Goal: Task Accomplishment & Management: Complete application form

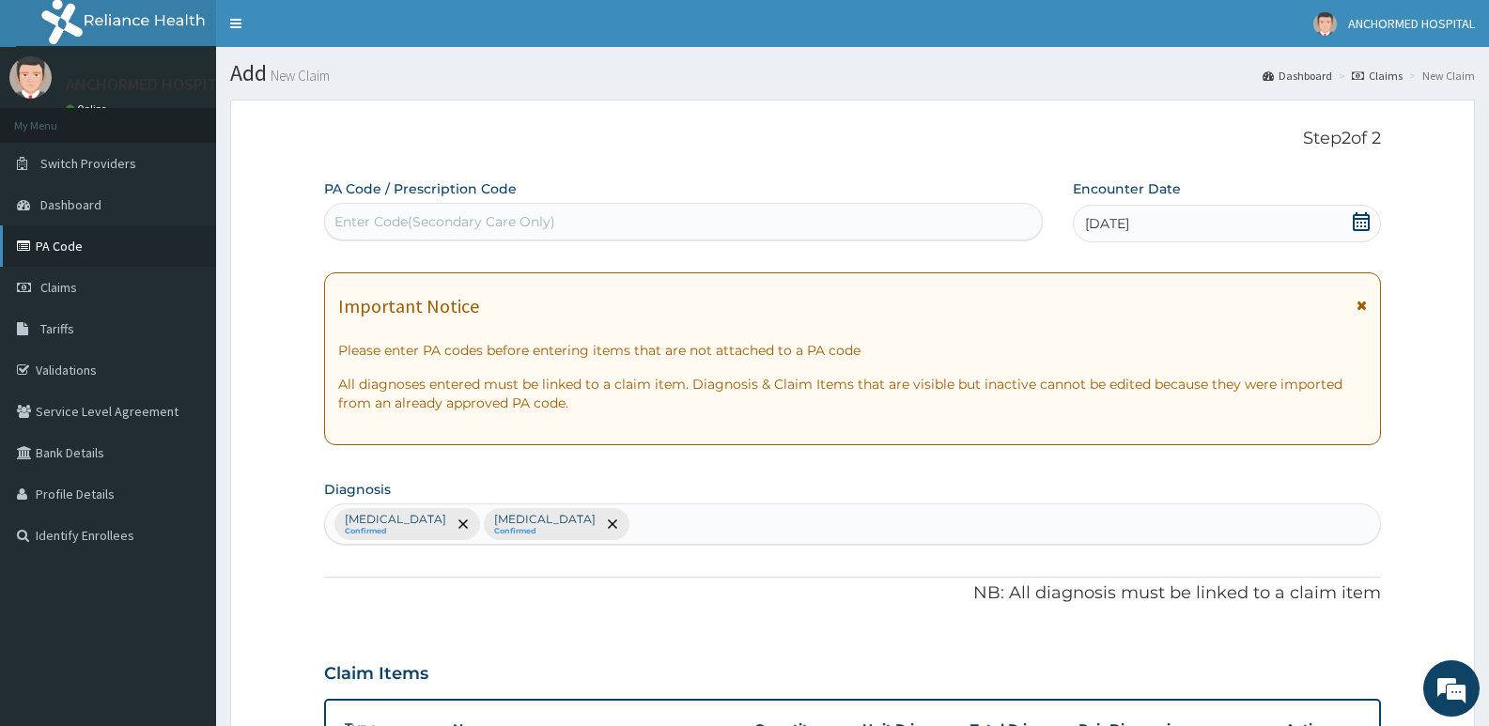
click at [72, 253] on link "PA Code" at bounding box center [108, 246] width 216 height 41
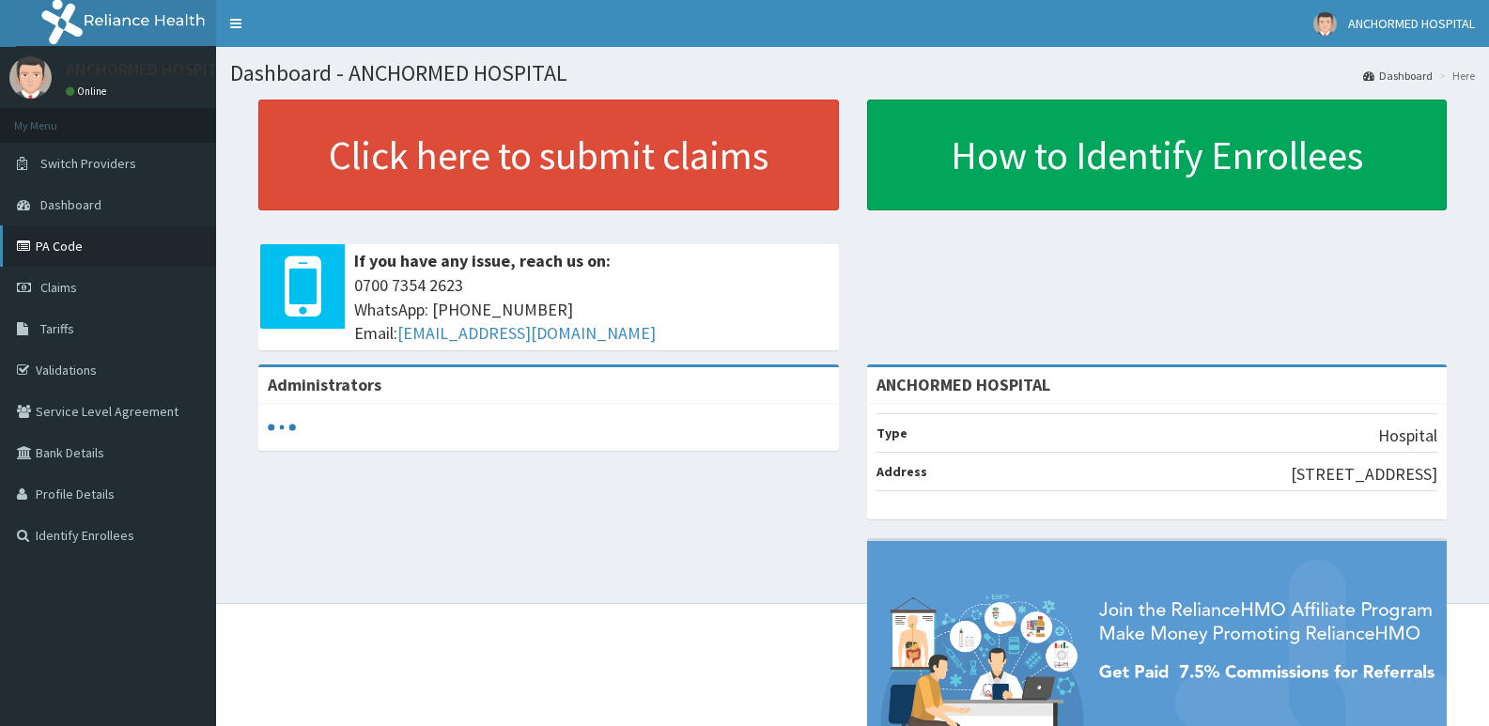
click at [84, 258] on link "PA Code" at bounding box center [108, 246] width 216 height 41
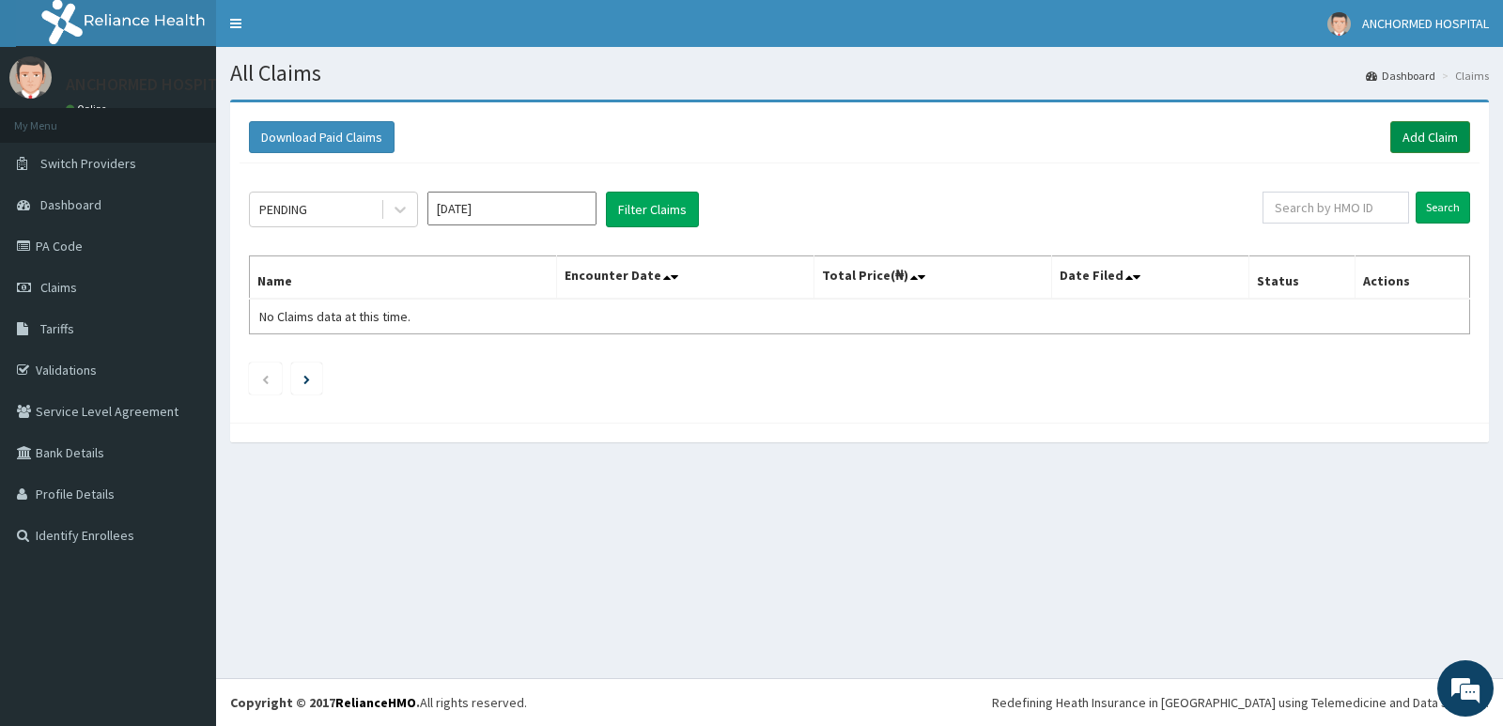
click at [1428, 139] on link "Add Claim" at bounding box center [1431, 137] width 80 height 32
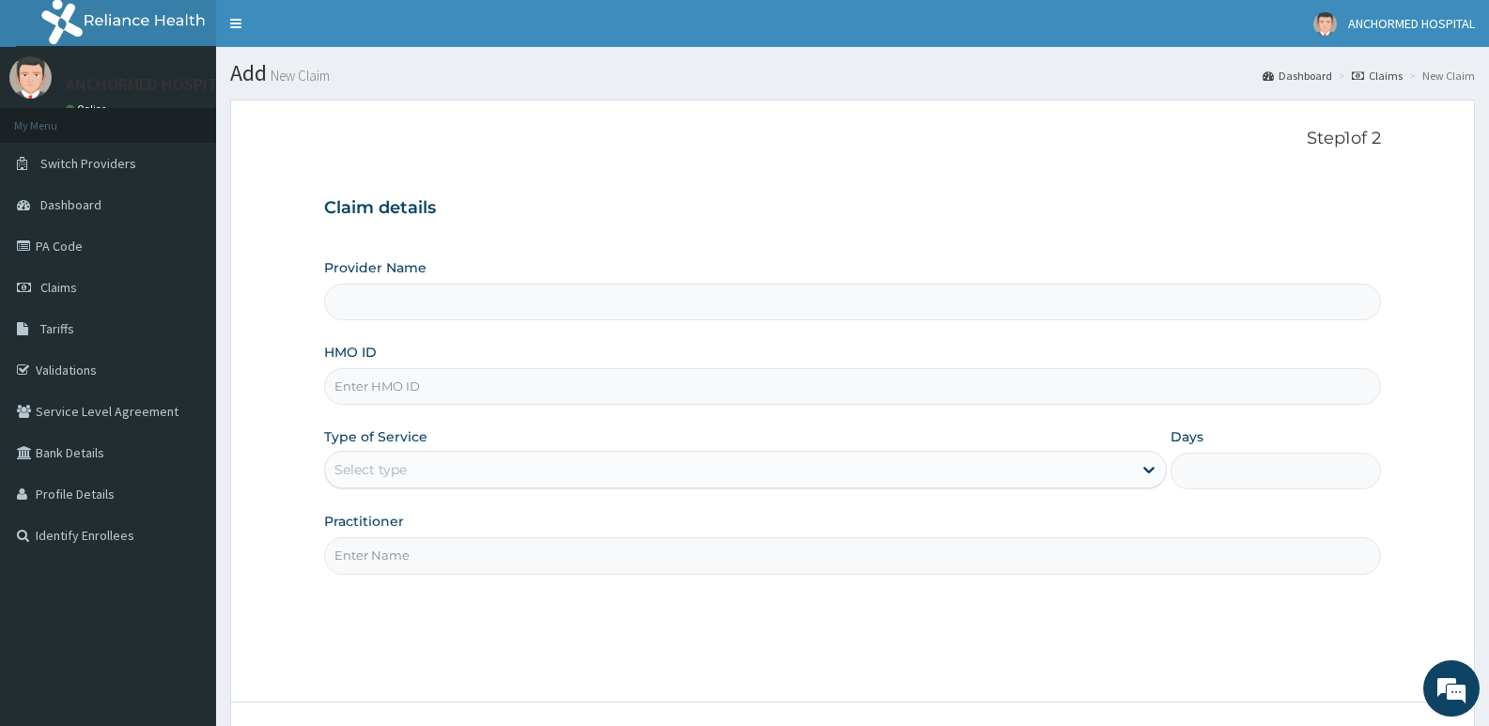
type input "ANCHORMED HOSPITAL"
click at [382, 391] on input "HMO ID" at bounding box center [852, 386] width 1057 height 37
paste input "Caesarean Section"
type input "Caesarean Section"
click at [451, 462] on div "Select type" at bounding box center [728, 470] width 806 height 30
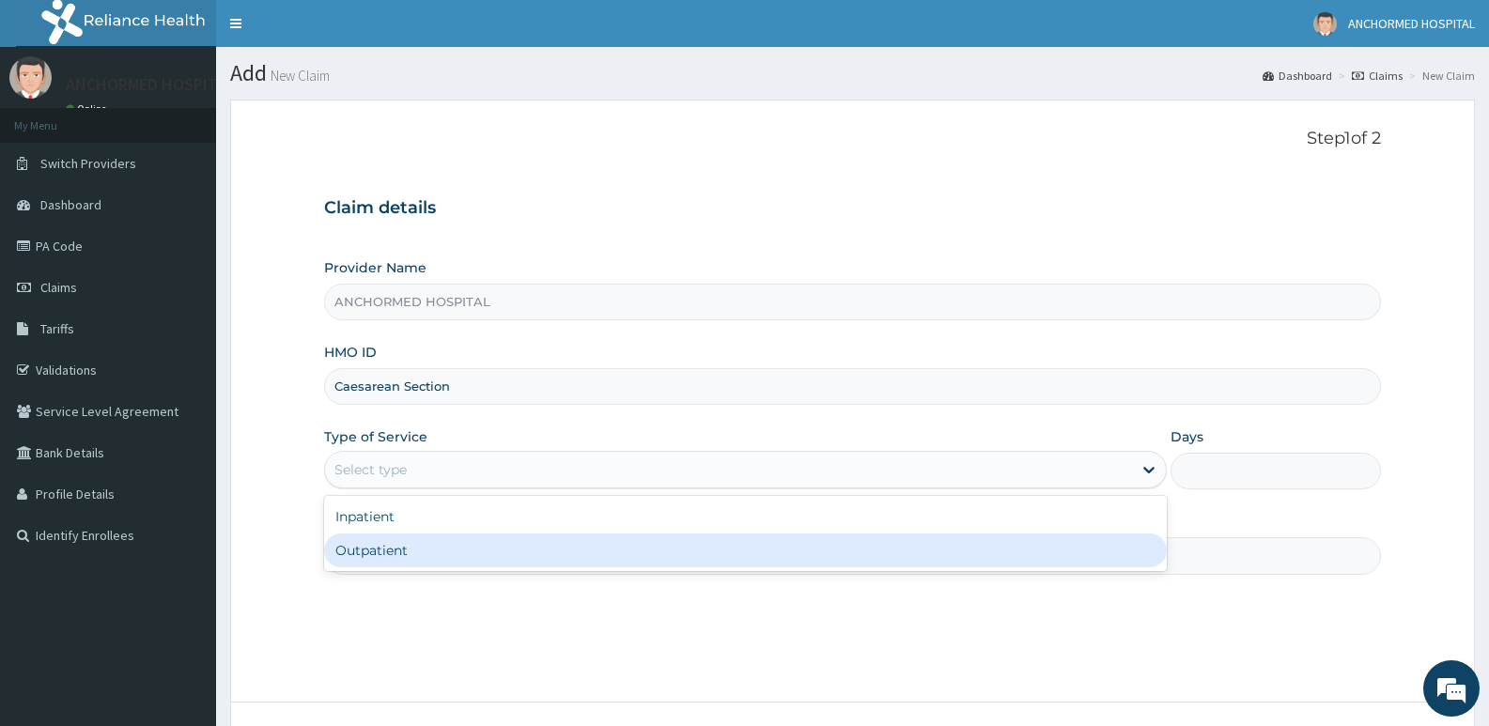
click at [428, 546] on div "Outpatient" at bounding box center [745, 551] width 842 height 34
type input "1"
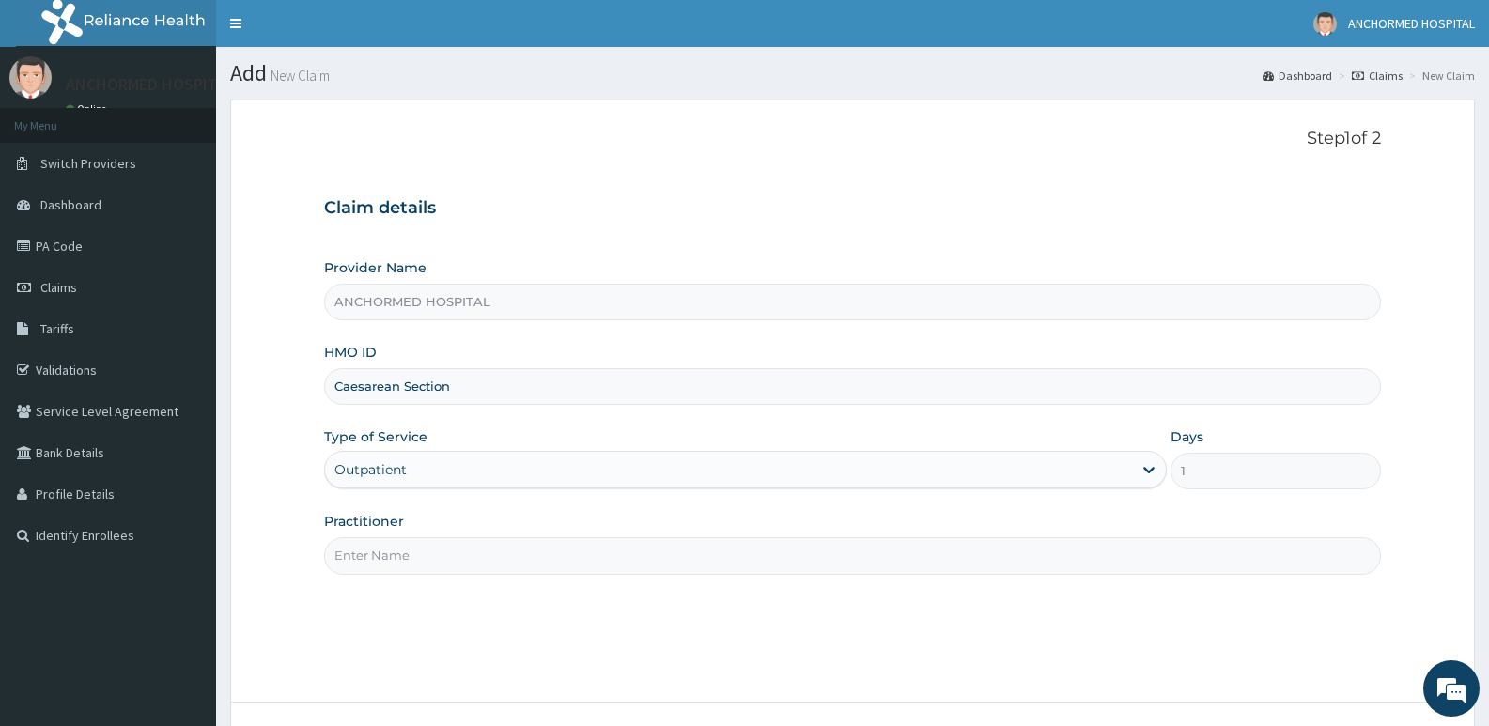
click at [424, 568] on input "Practitioner" at bounding box center [852, 555] width 1057 height 37
type input "Dr Adeniyi"
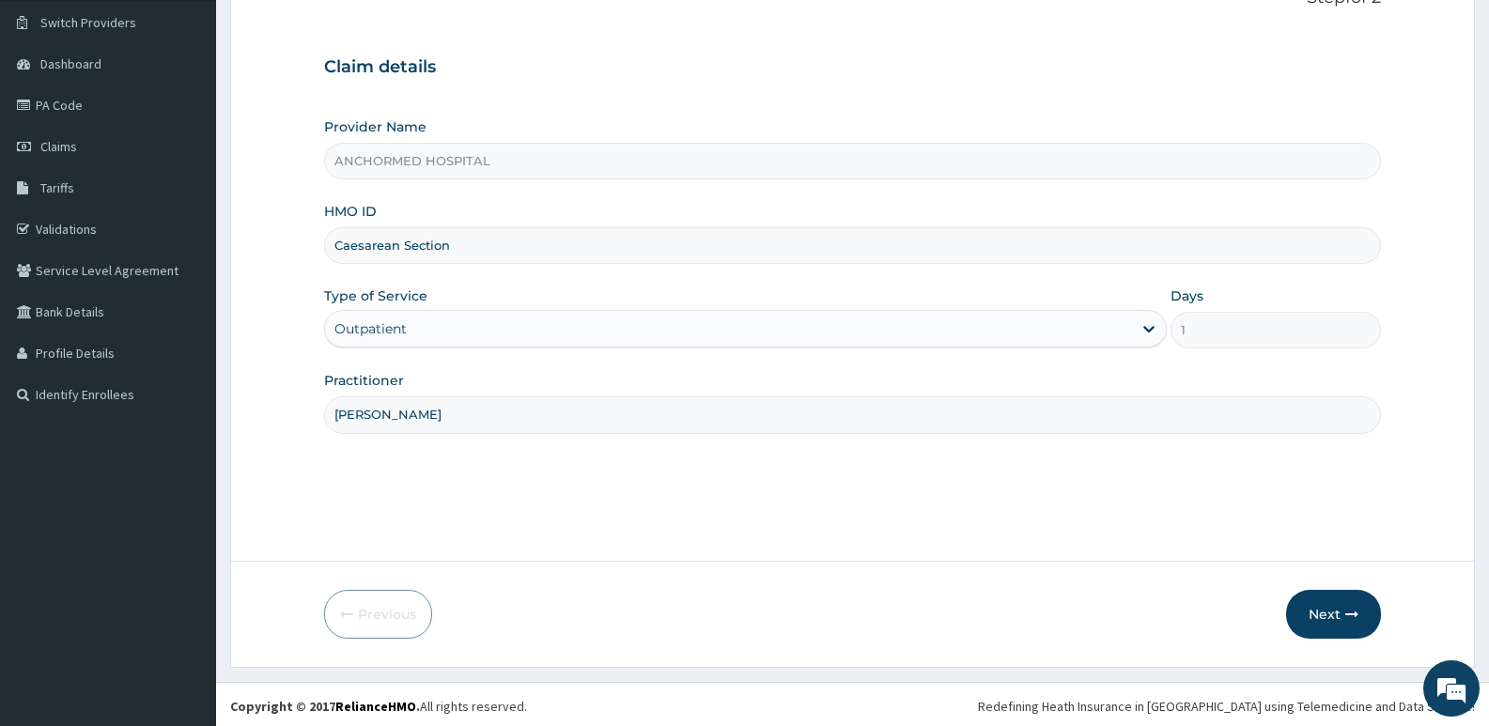
scroll to position [145, 0]
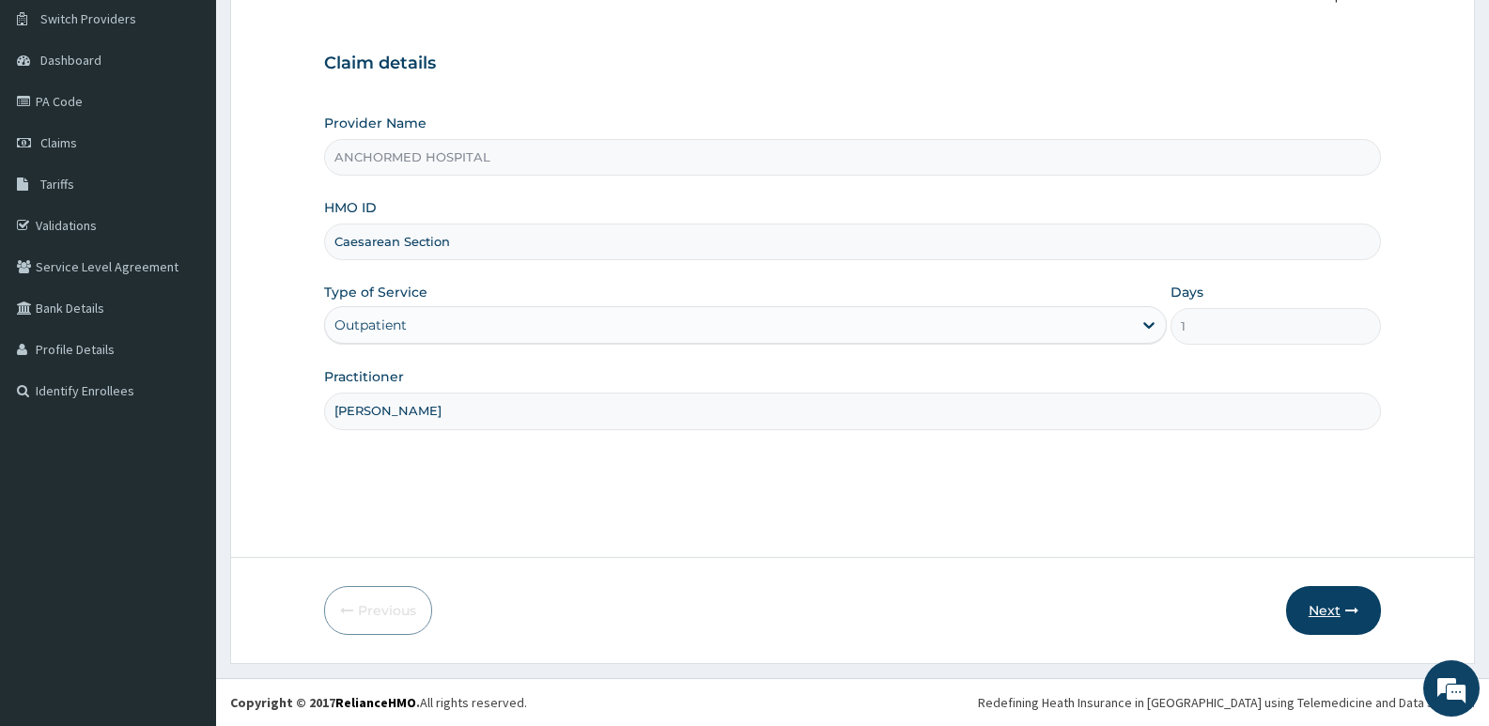
click at [1303, 602] on button "Next" at bounding box center [1333, 610] width 95 height 49
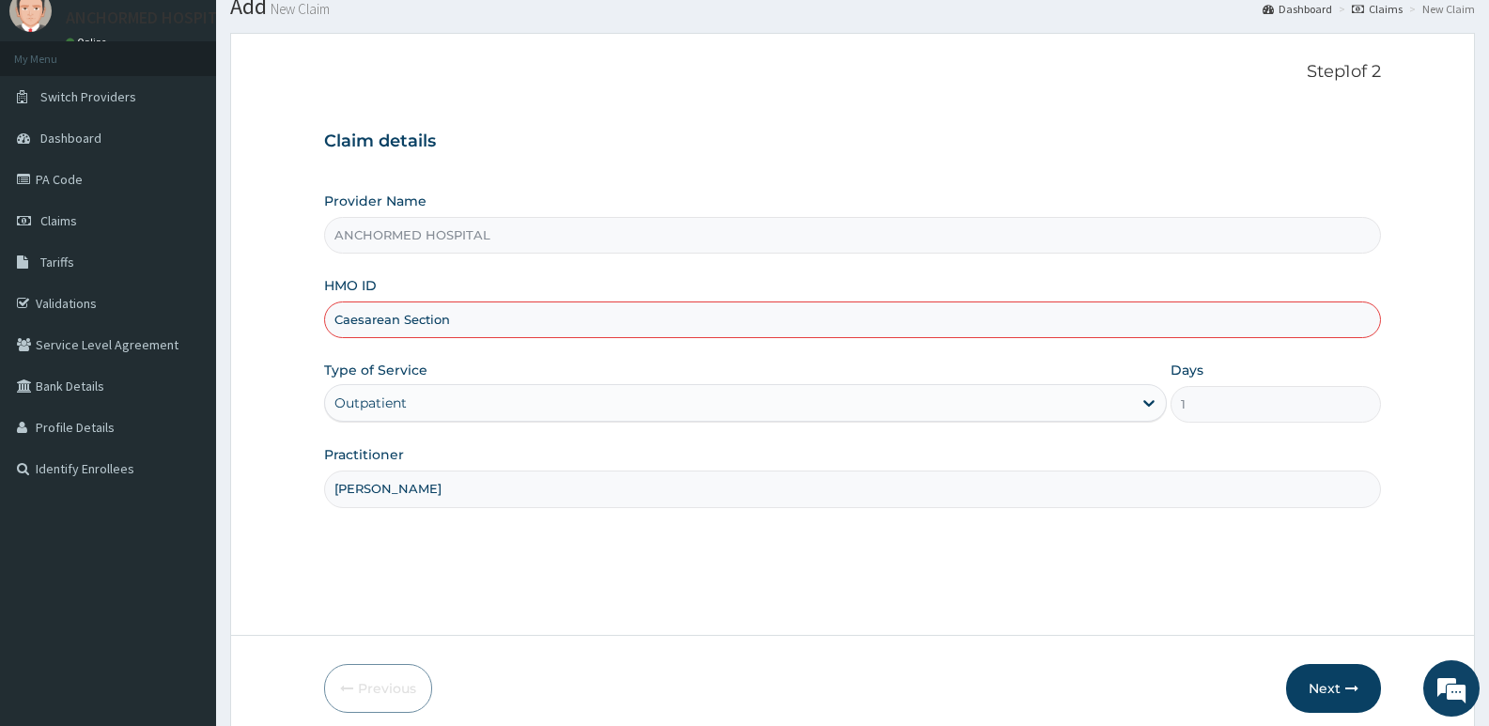
scroll to position [0, 0]
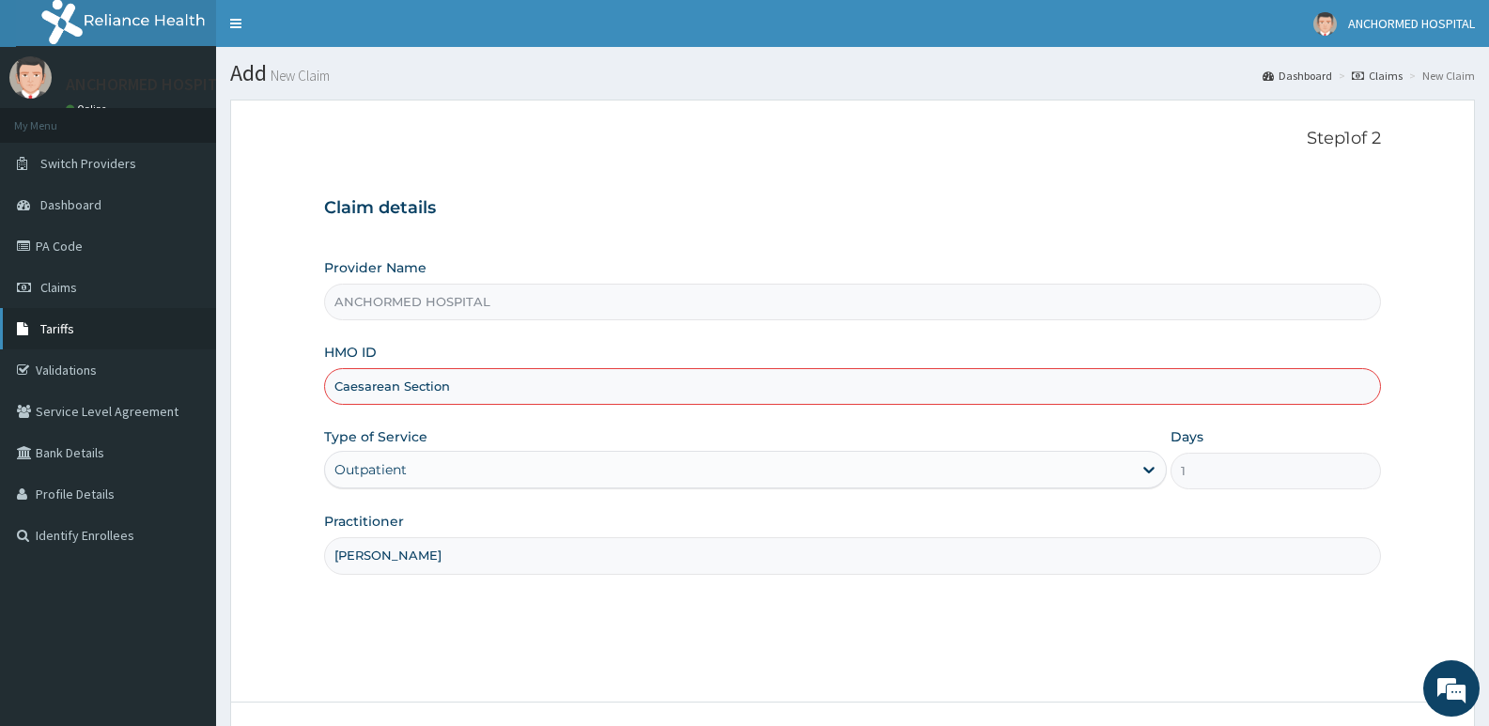
click at [127, 332] on link "Tariffs" at bounding box center [108, 328] width 216 height 41
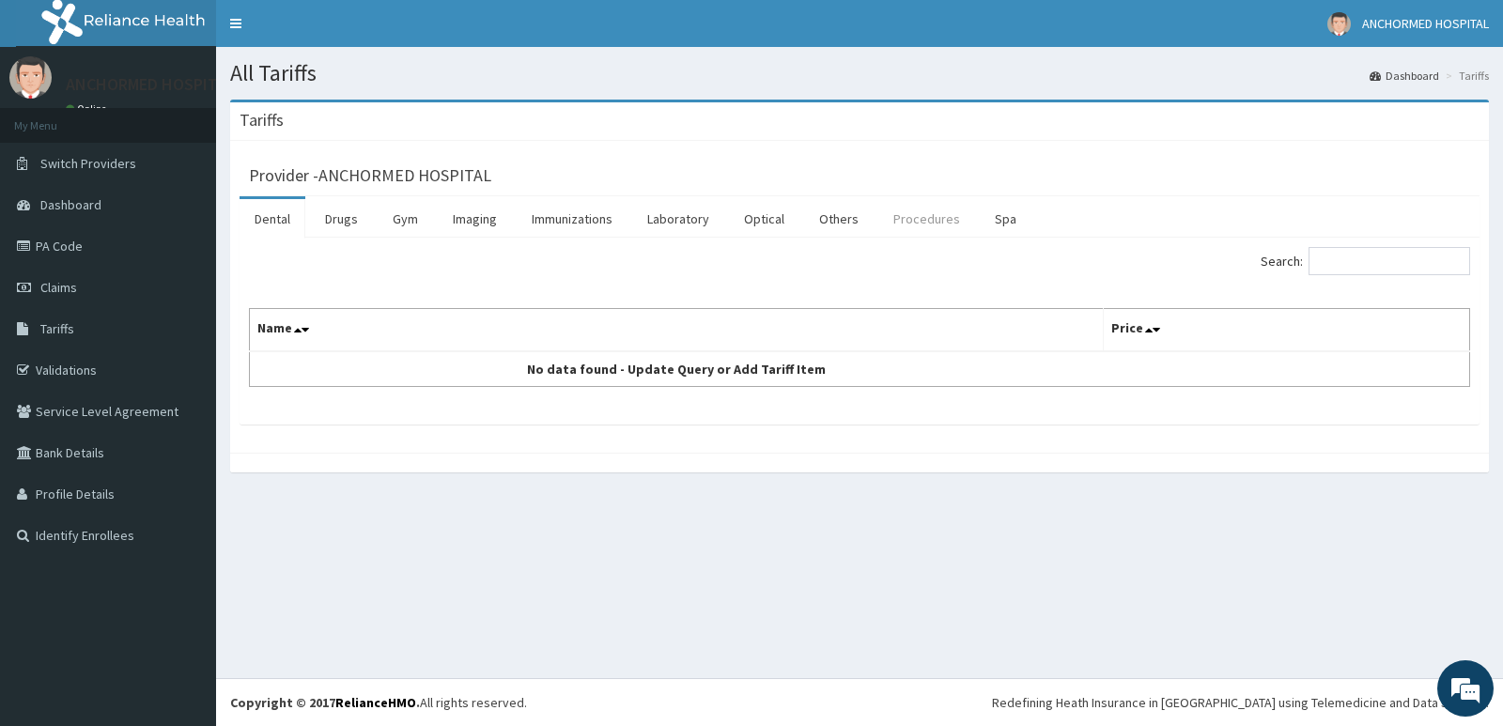
click at [910, 225] on link "Procedures" at bounding box center [927, 218] width 97 height 39
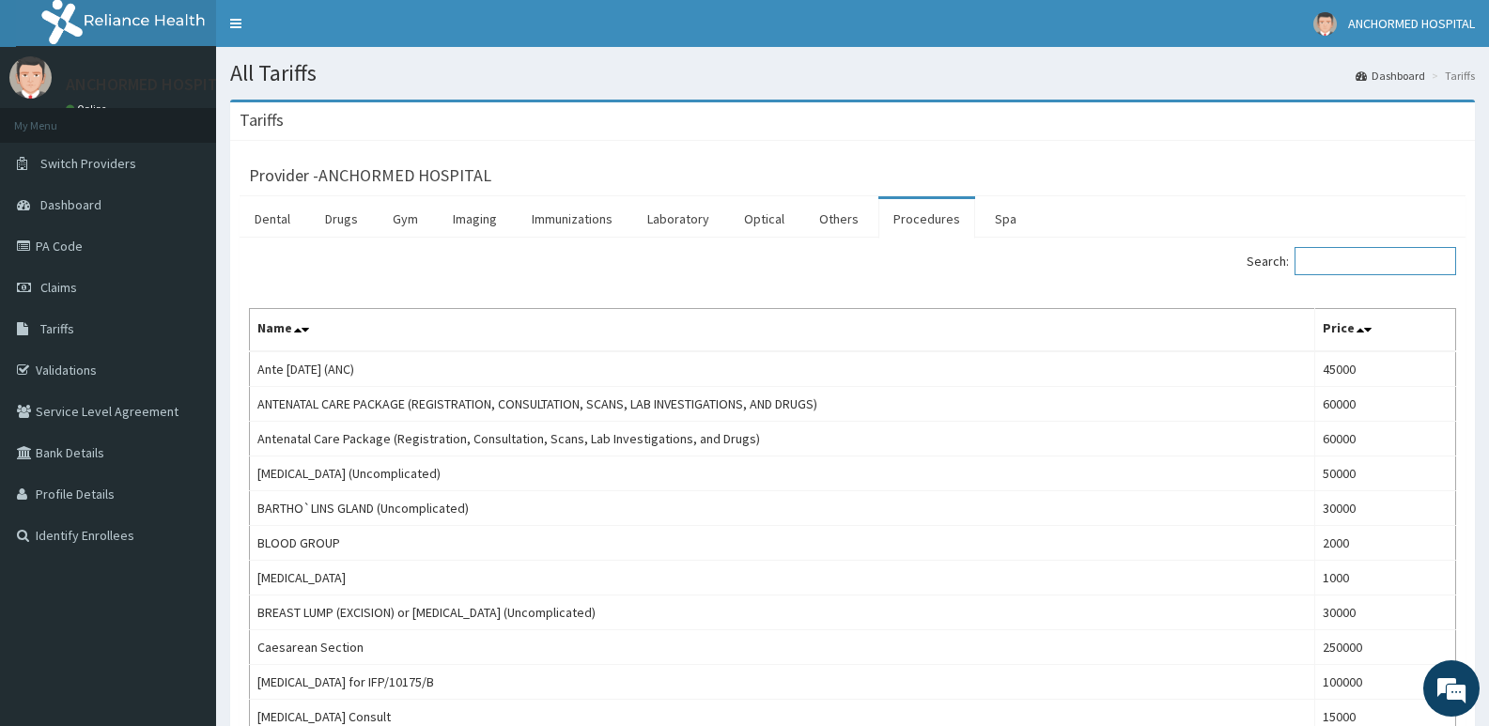
click at [1352, 273] on input "Search:" at bounding box center [1376, 261] width 162 height 28
paste input "Caesarean Section"
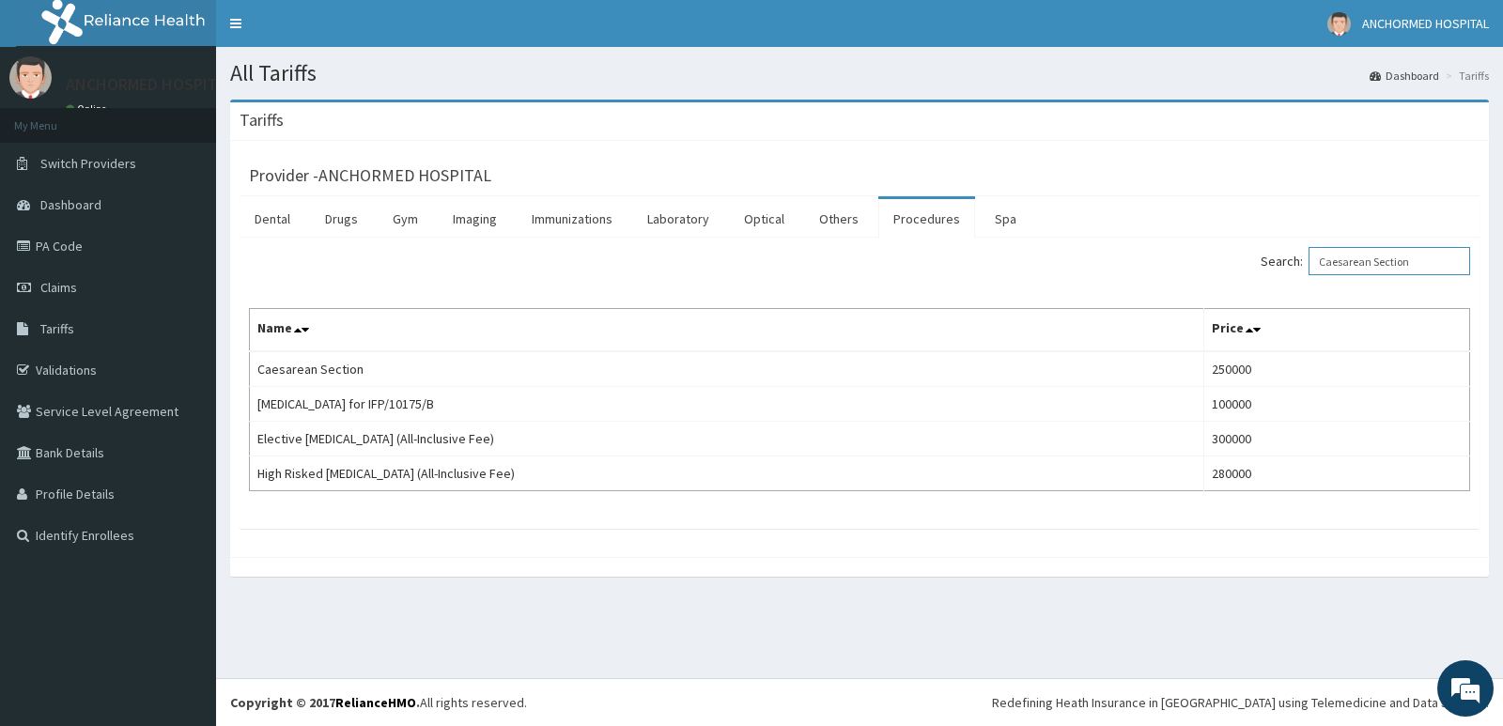
type input "Caesarean Section"
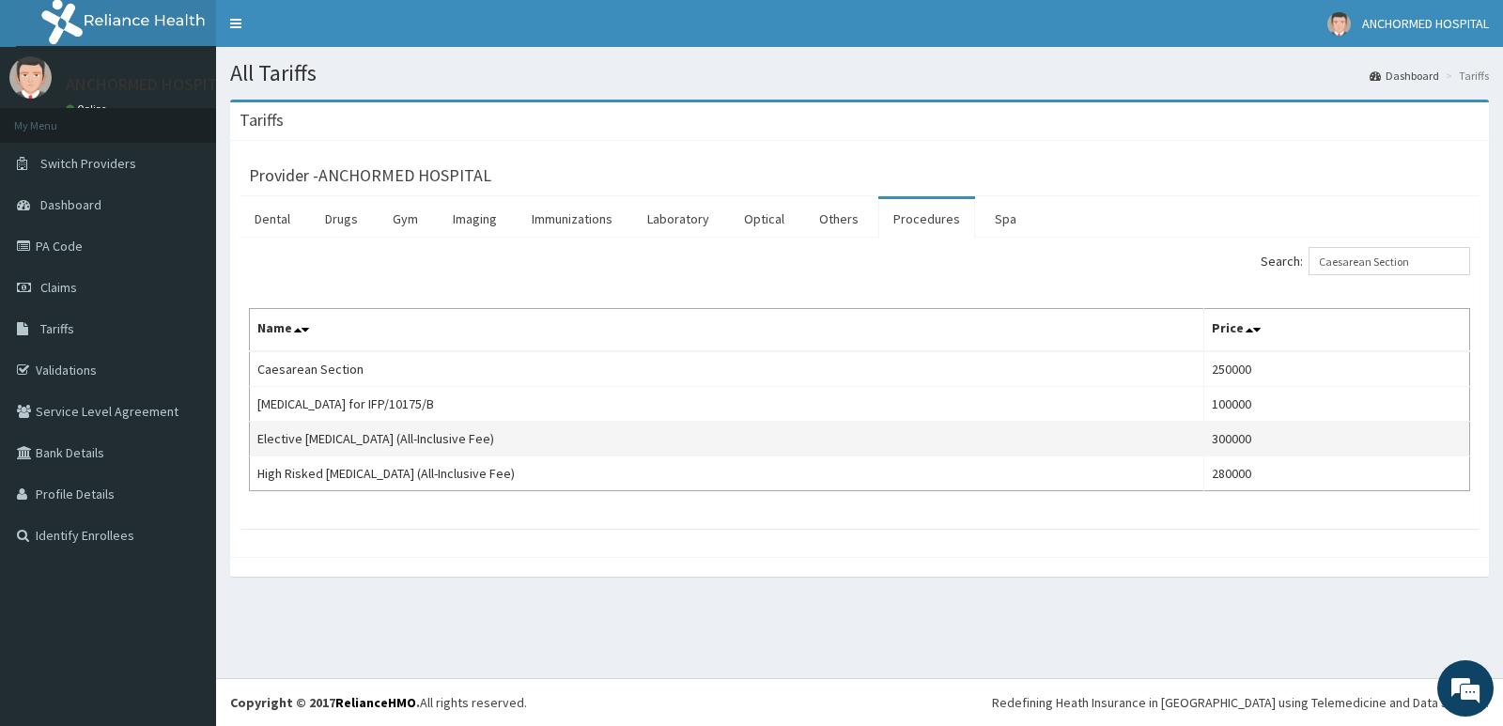
click at [534, 437] on td "Elective [MEDICAL_DATA] (All-Inclusive Fee)" at bounding box center [727, 439] width 955 height 35
click at [989, 443] on td "Elective [MEDICAL_DATA] (All-Inclusive Fee)" at bounding box center [727, 439] width 955 height 35
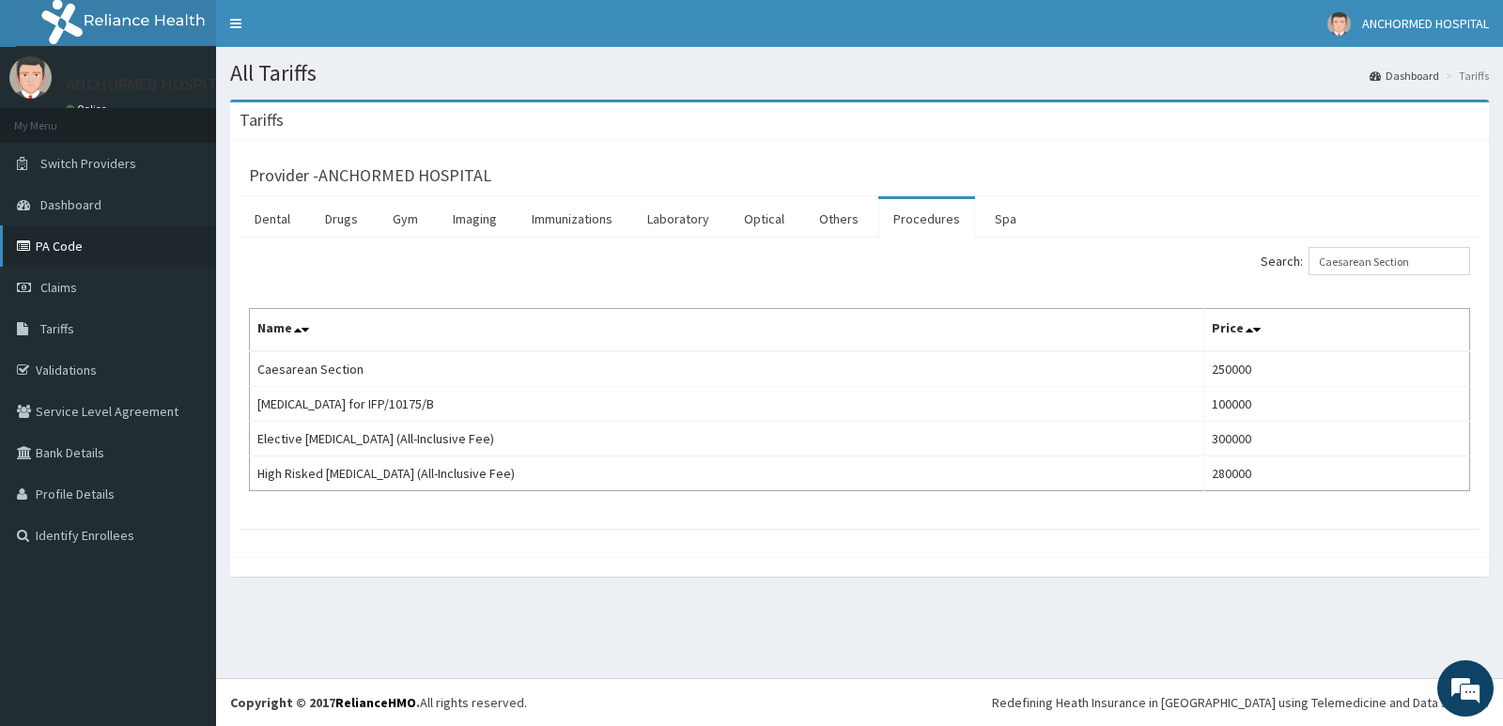
click at [46, 248] on link "PA Code" at bounding box center [108, 246] width 216 height 41
